Goal: Navigation & Orientation: Find specific page/section

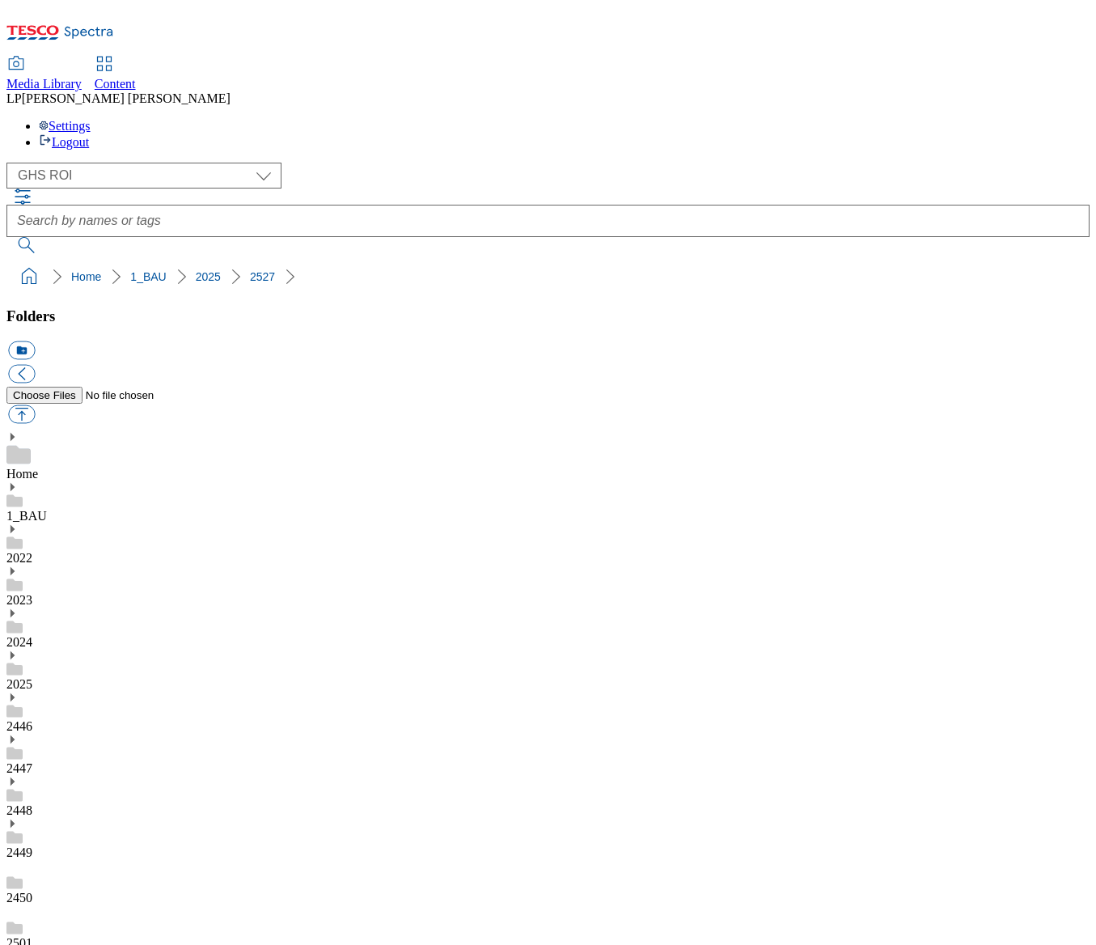
select select "flare-ghs-roi"
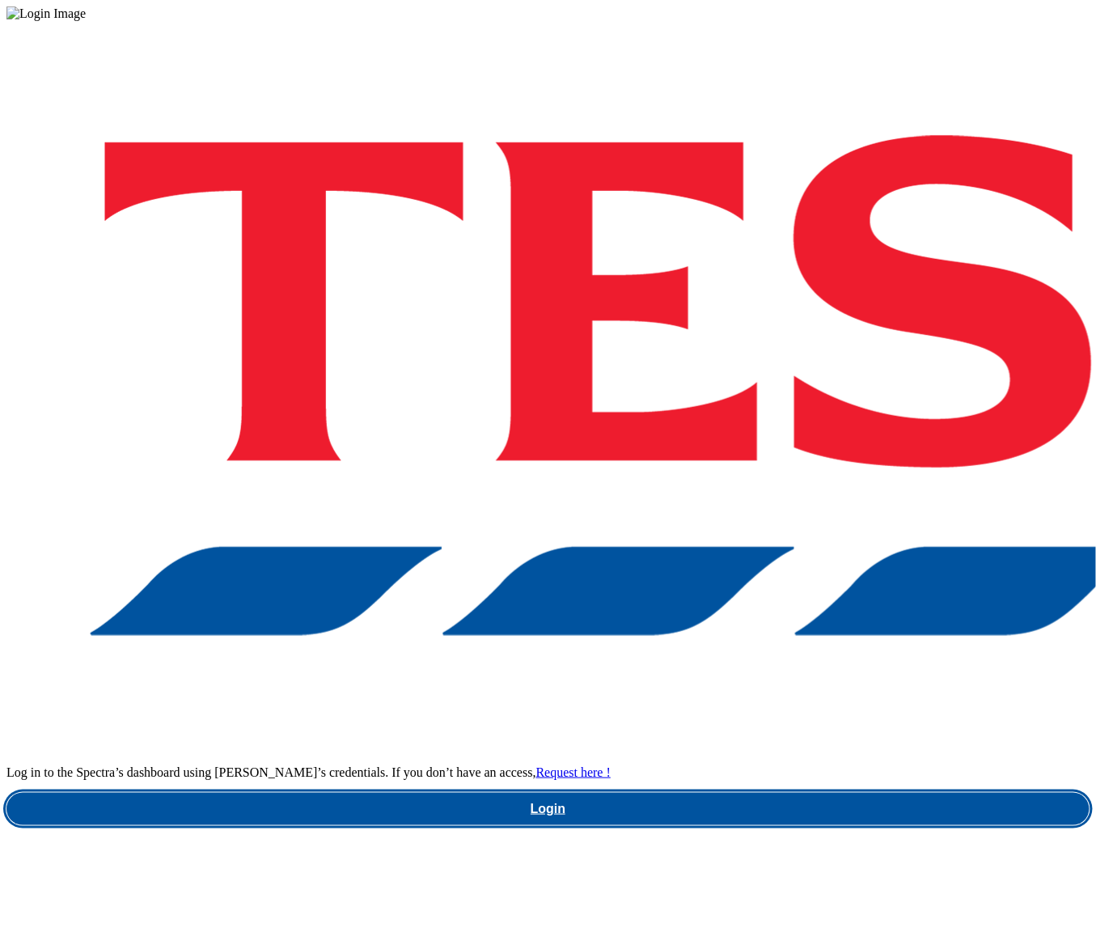
click at [760, 793] on link "Login" at bounding box center [547, 809] width 1083 height 32
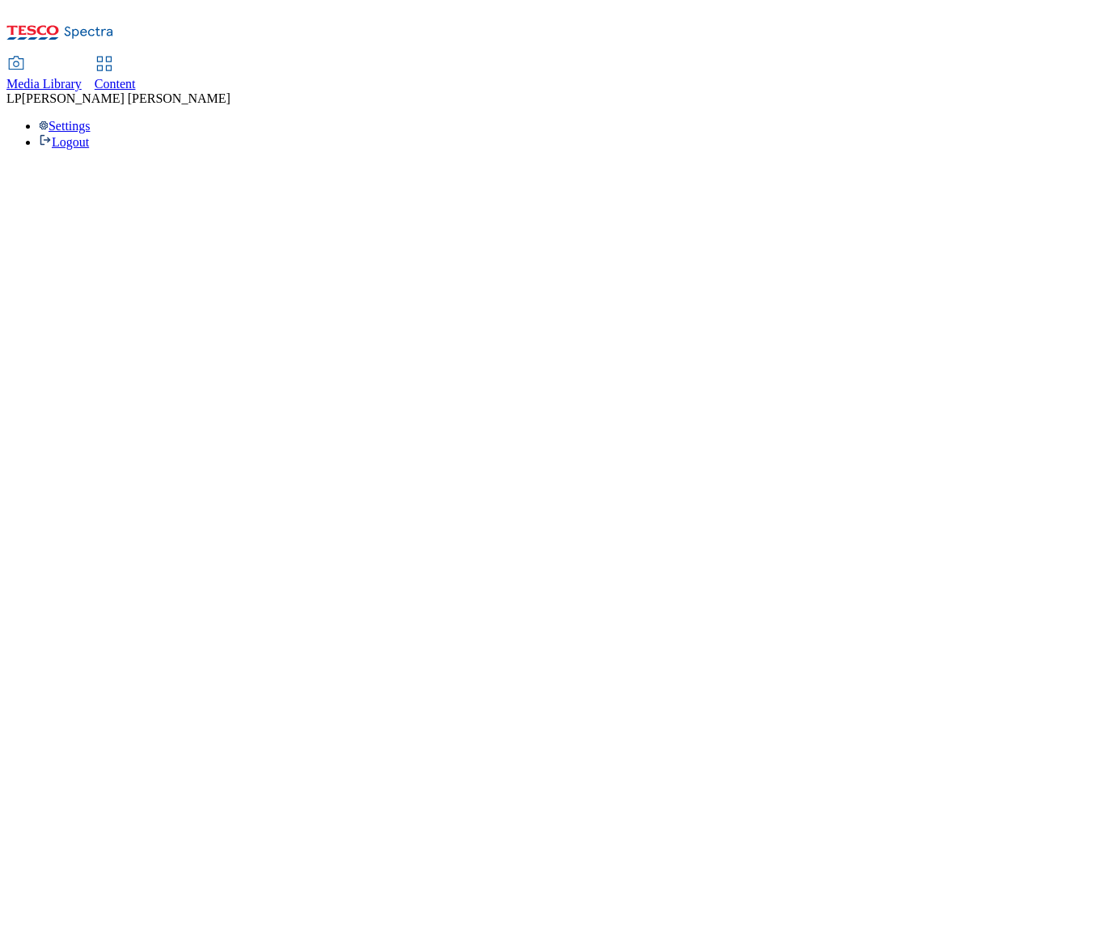
select select "flare-ghs-roi"
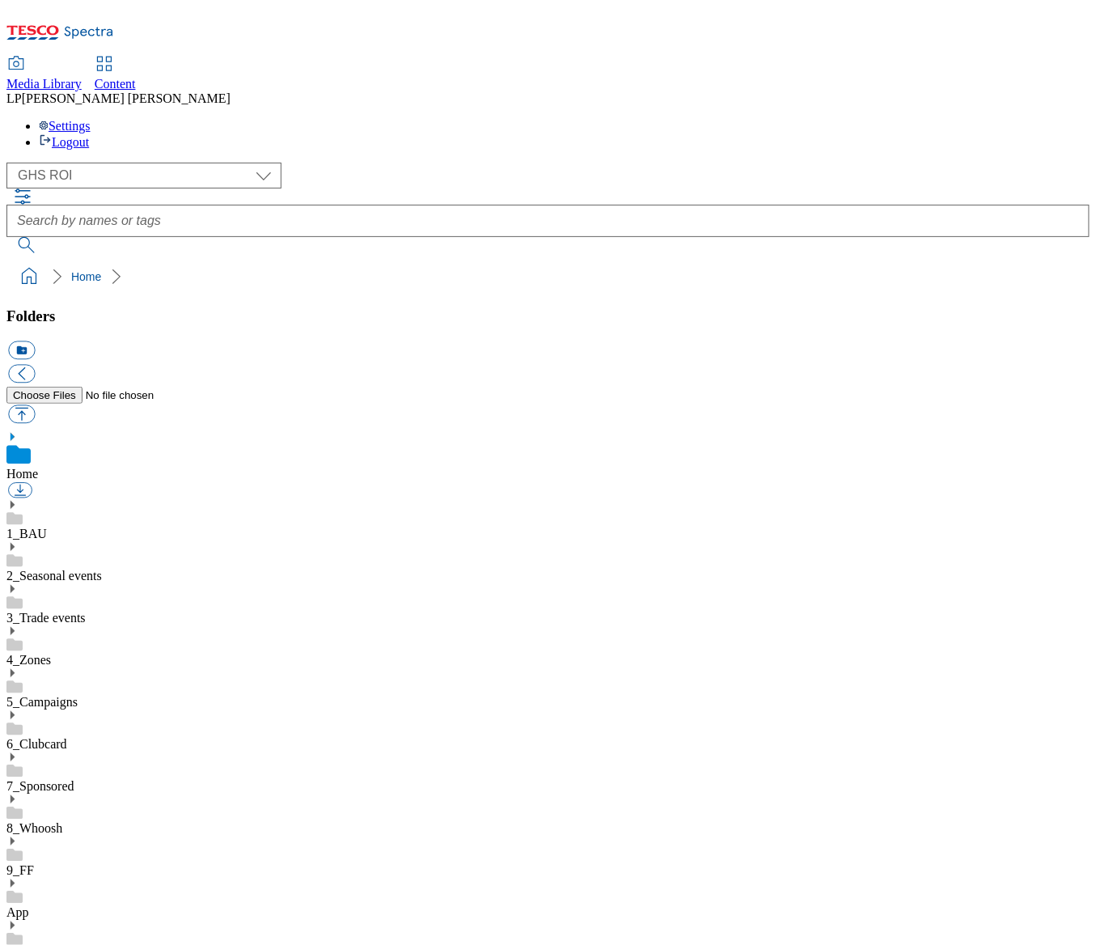
click at [15, 501] on use at bounding box center [13, 505] width 4 height 8
click at [15, 669] on use at bounding box center [13, 673] width 4 height 8
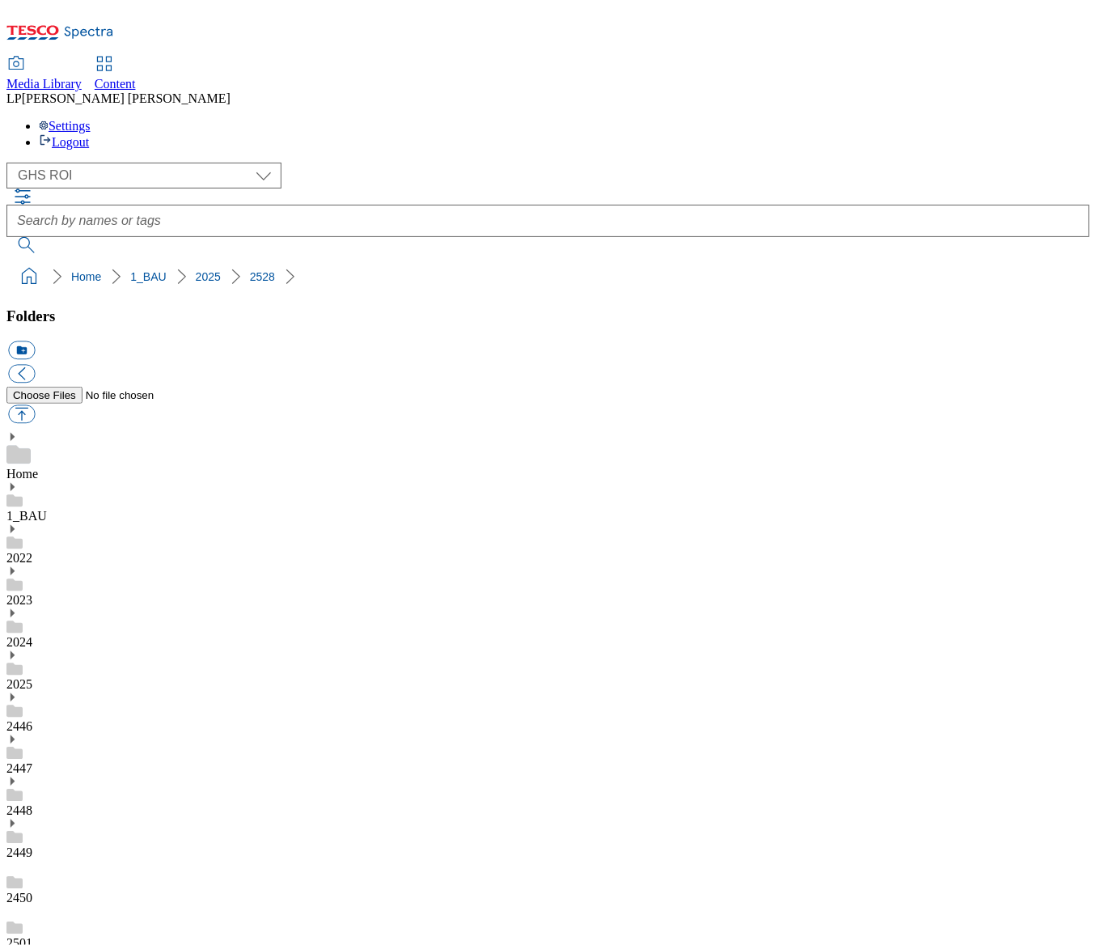
scroll to position [213, 0]
